Goal: Information Seeking & Learning: Learn about a topic

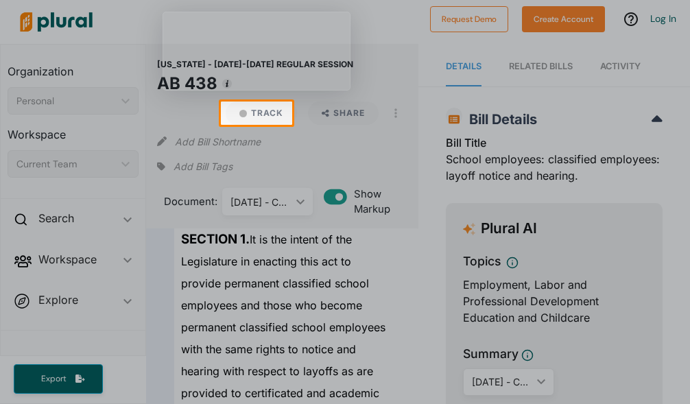
click at [324, 282] on div at bounding box center [345, 264] width 690 height 279
click at [254, 342] on div at bounding box center [345, 264] width 690 height 279
click at [334, 351] on div at bounding box center [345, 264] width 690 height 279
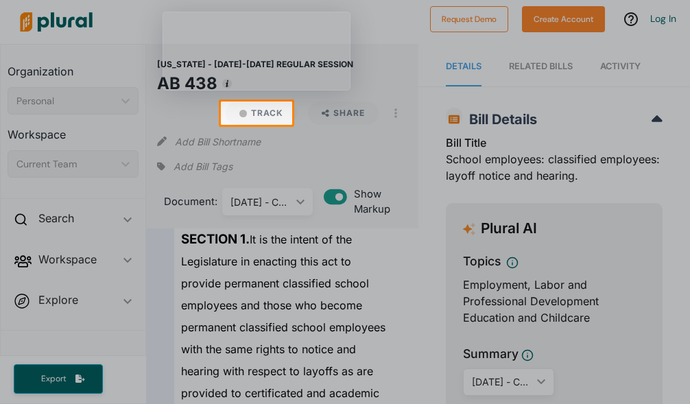
click at [329, 332] on div at bounding box center [345, 264] width 690 height 279
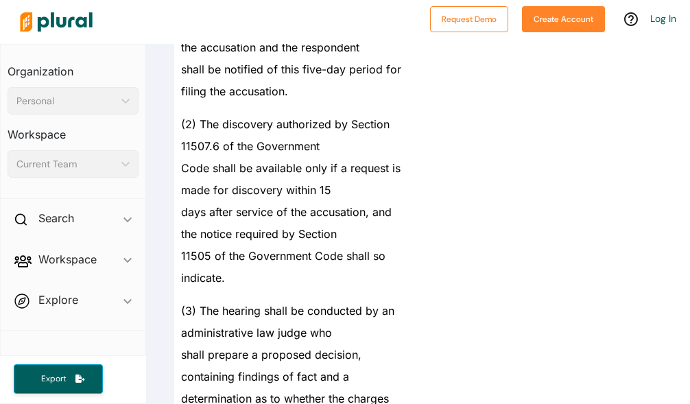
scroll to position [7340, 0]
